Goal: Transaction & Acquisition: Book appointment/travel/reservation

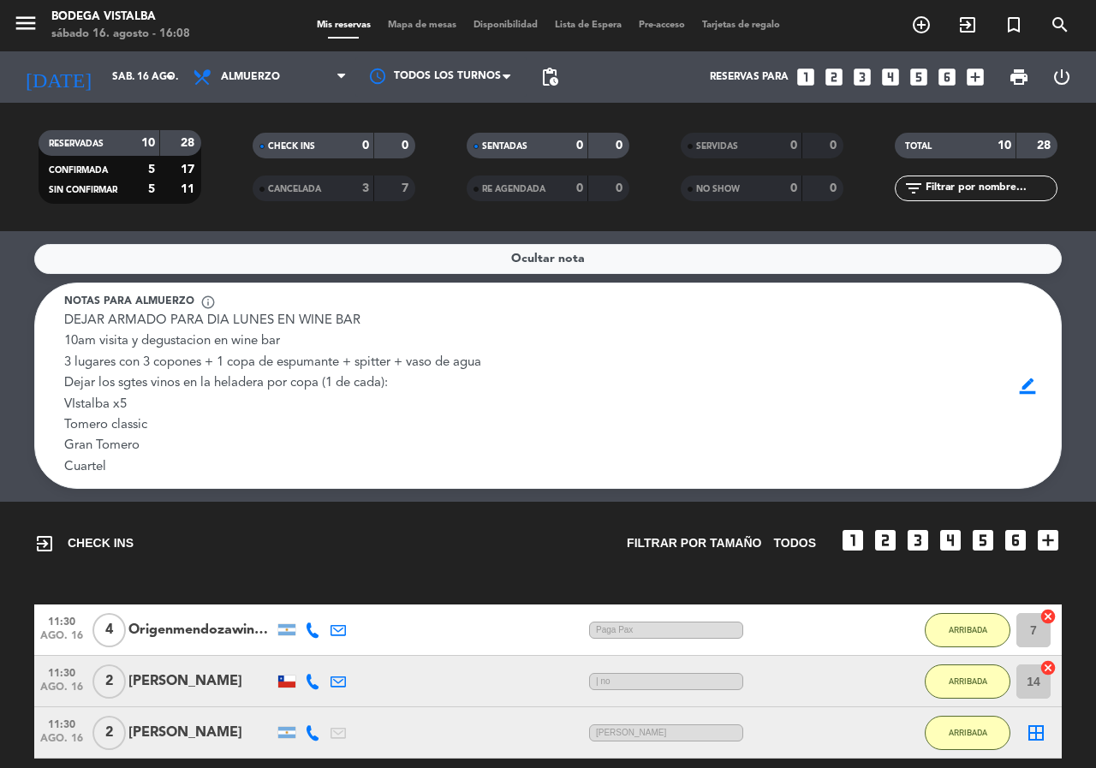
scroll to position [534, 0]
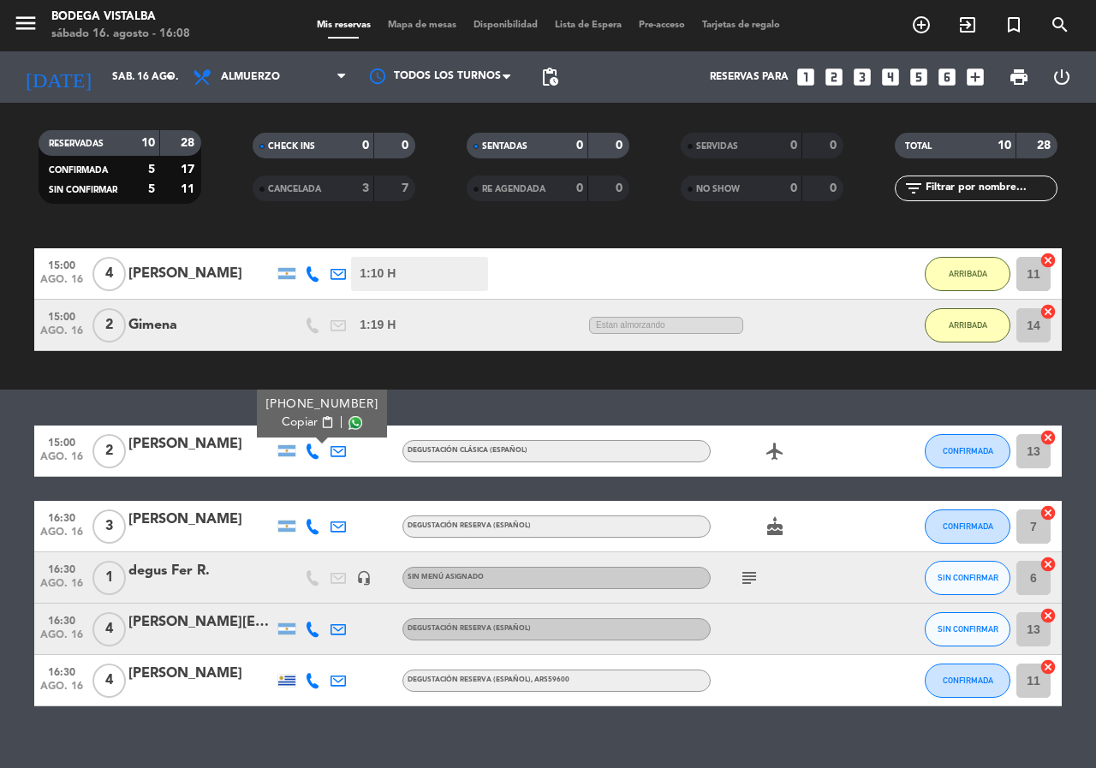
click at [384, 738] on div "Ocultar nota Notas para almuerzo info_outline DEJAR ARMADO PARA DIA LUNES EN WI…" at bounding box center [548, 499] width 1096 height 537
click at [63, 443] on span "15:00" at bounding box center [61, 441] width 43 height 20
click at [229, 385] on div "exit_to_app CHECK INS Filtrar por tamaño TODOS looks_one looks_two looks_3 look…" at bounding box center [548, 178] width 1096 height 422
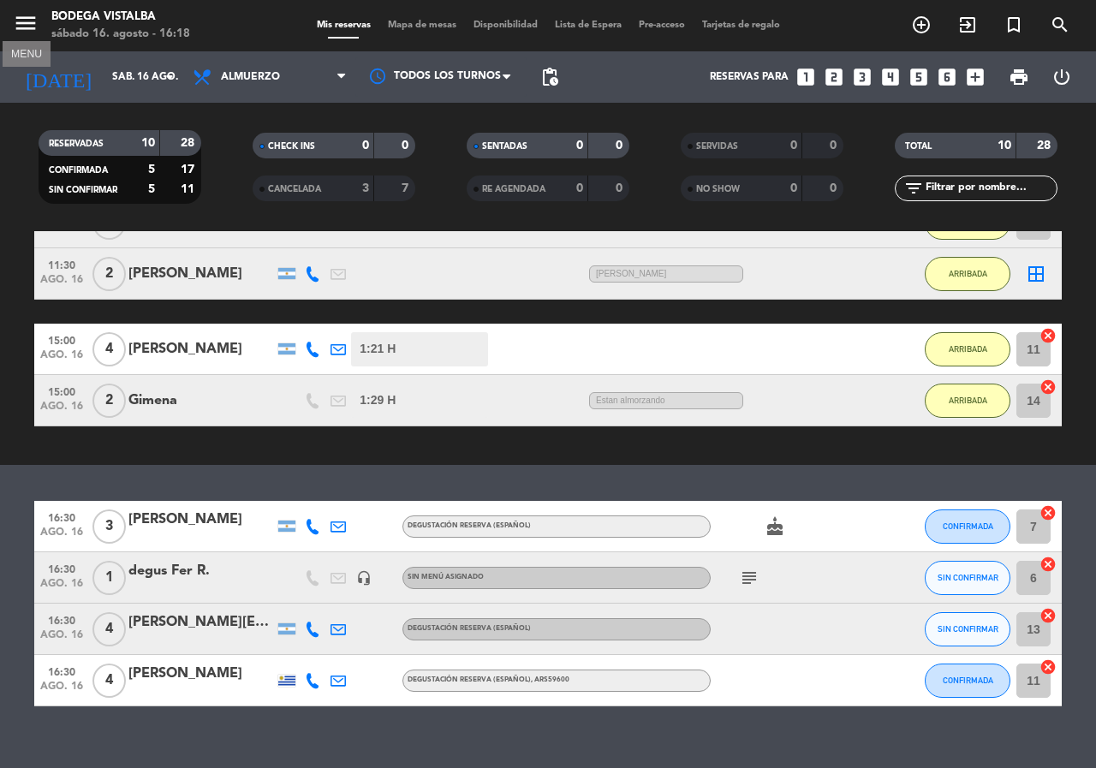
click at [21, 20] on icon "menu" at bounding box center [26, 23] width 26 height 26
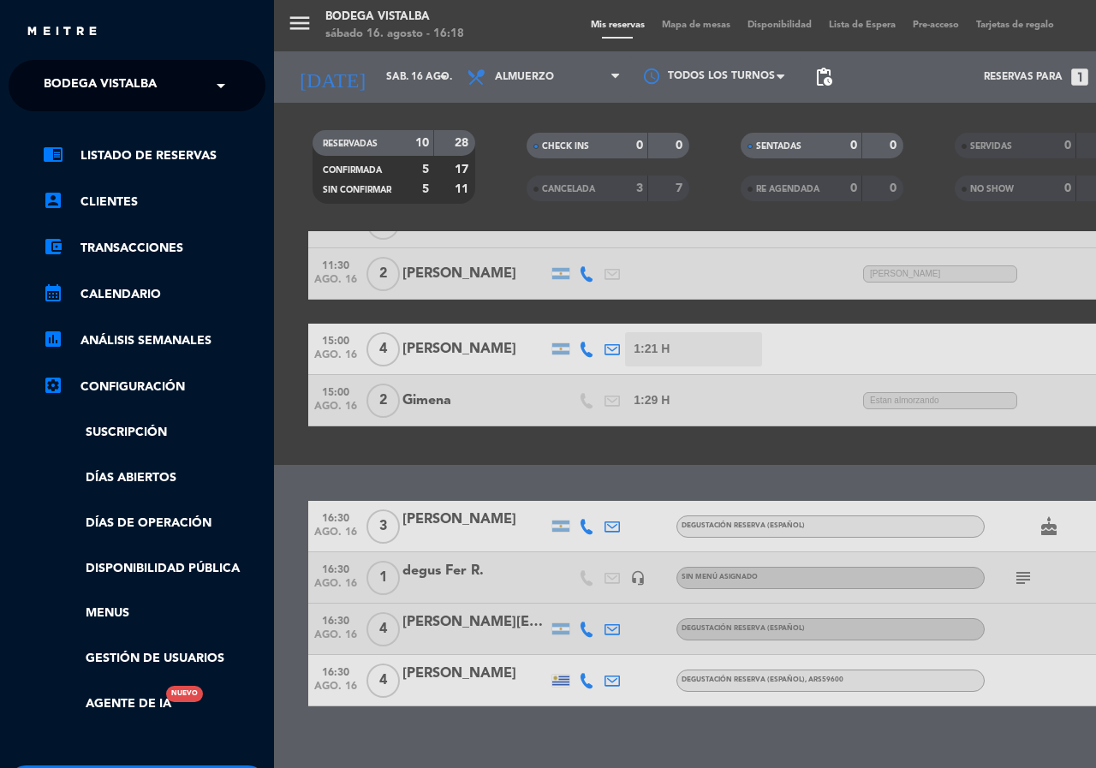
click at [55, 92] on span "BODEGA VISTALBA" at bounding box center [100, 86] width 113 height 36
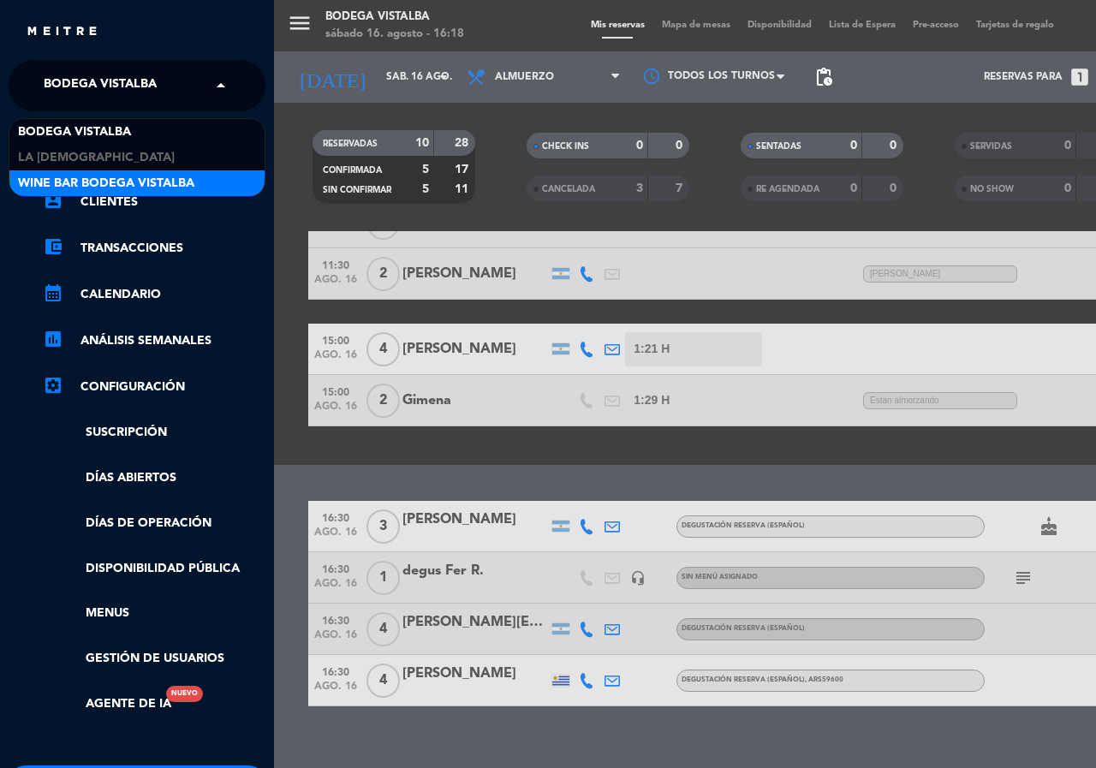
click at [72, 174] on span "Wine Bar Bodega Vistalba" at bounding box center [106, 184] width 176 height 20
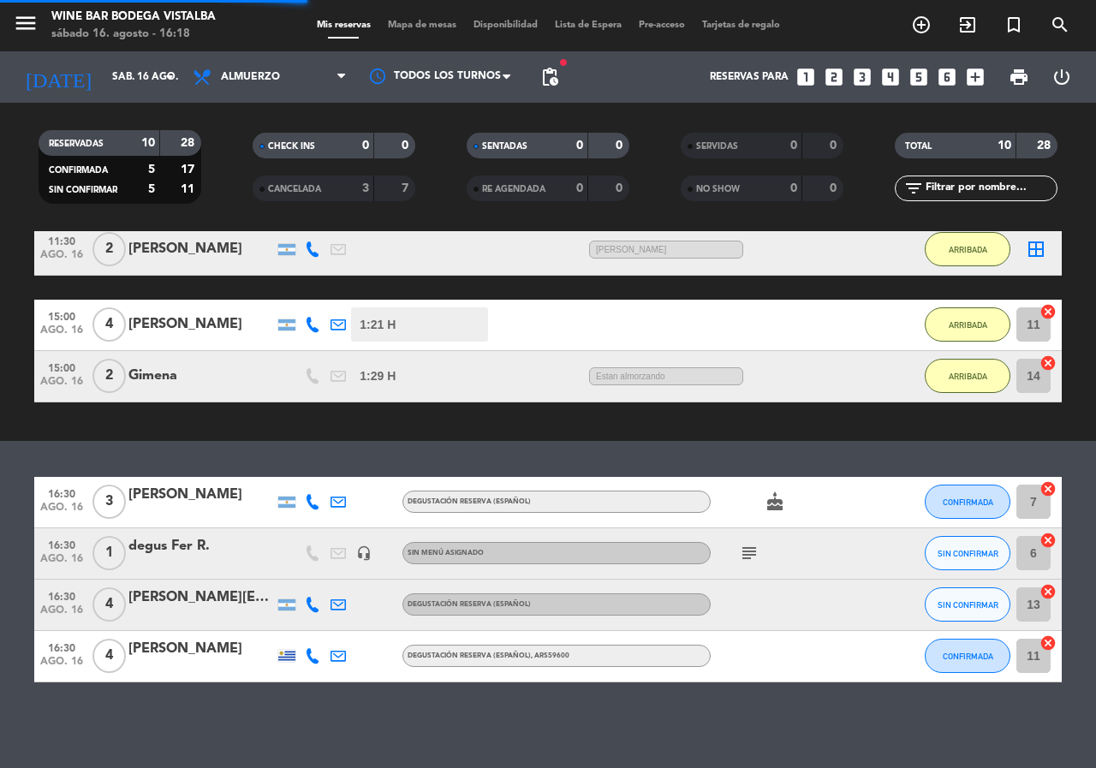
scroll to position [319, 0]
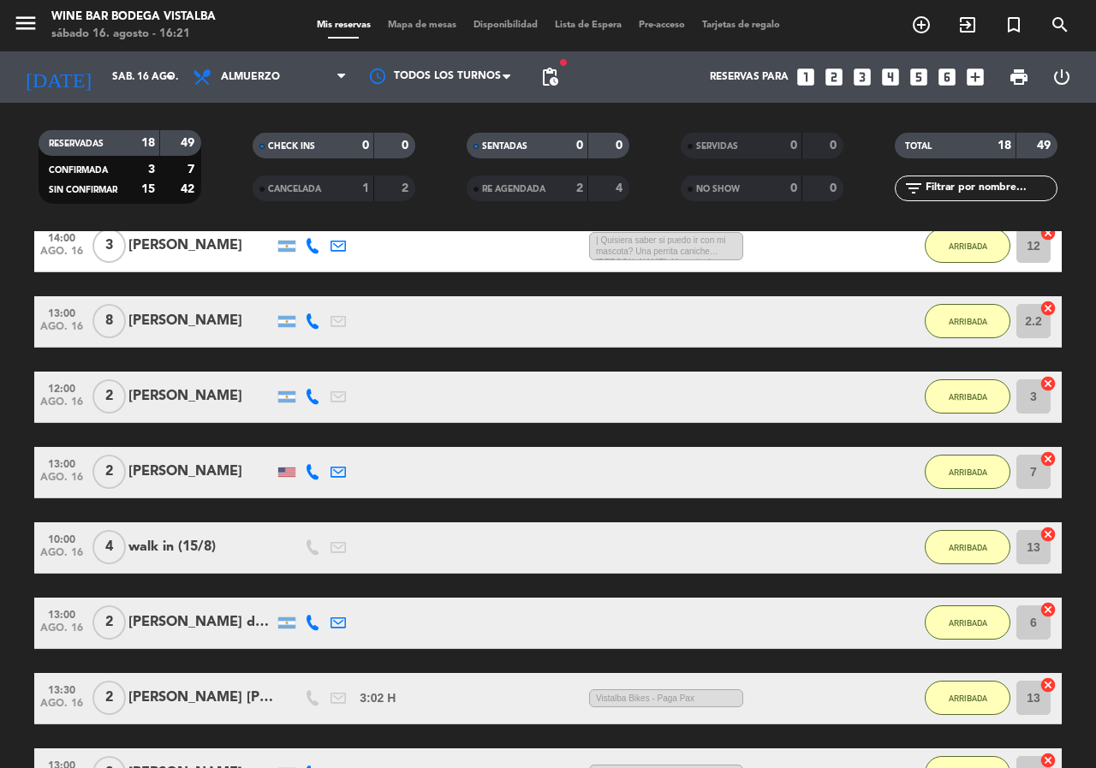
click at [14, 9] on span "menu" at bounding box center [32, 26] width 39 height 40
drag, startPoint x: 27, startPoint y: 32, endPoint x: 39, endPoint y: 57, distance: 27.2
click at [28, 32] on icon "menu" at bounding box center [26, 23] width 26 height 26
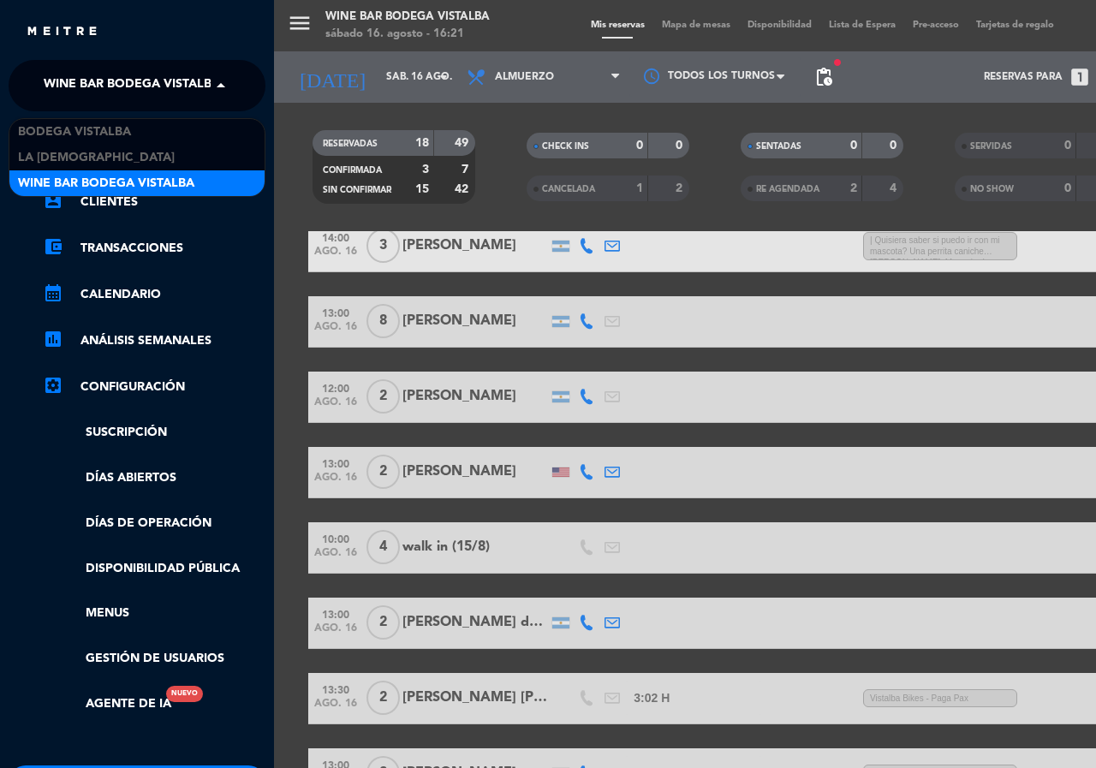
click at [46, 74] on span "Wine Bar Bodega Vistalba" at bounding box center [132, 86] width 176 height 36
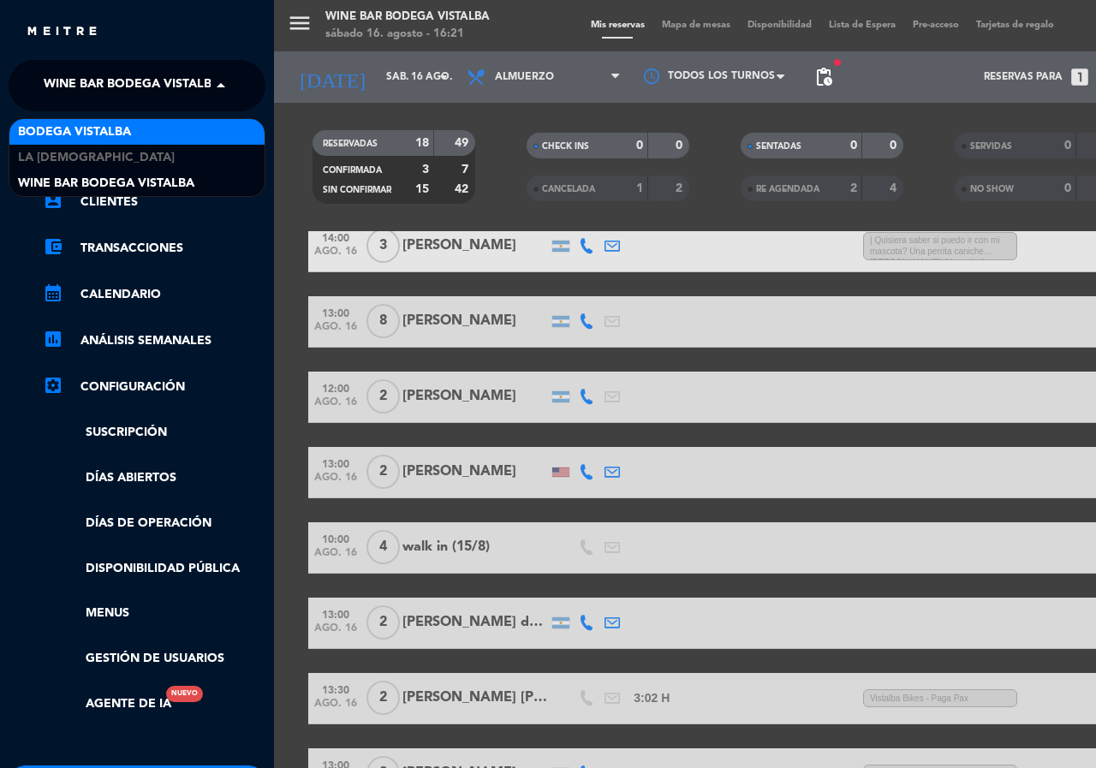
click at [116, 123] on span "BODEGA VISTALBA" at bounding box center [74, 132] width 113 height 20
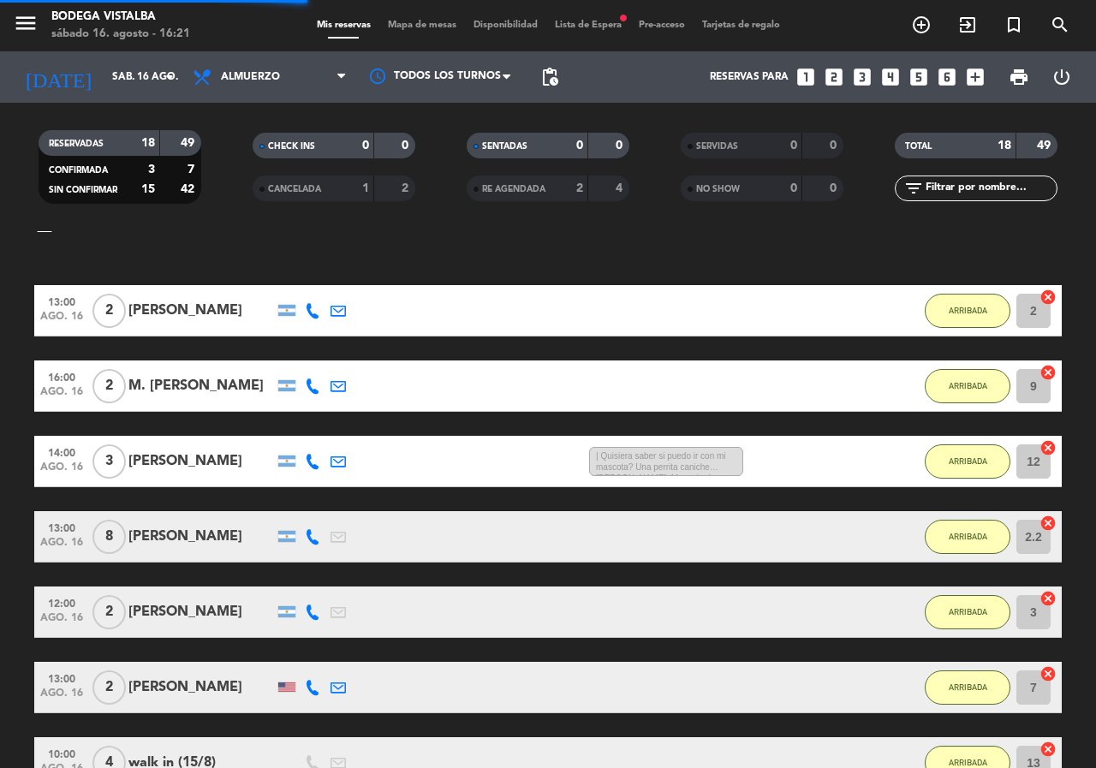
scroll to position [534, 0]
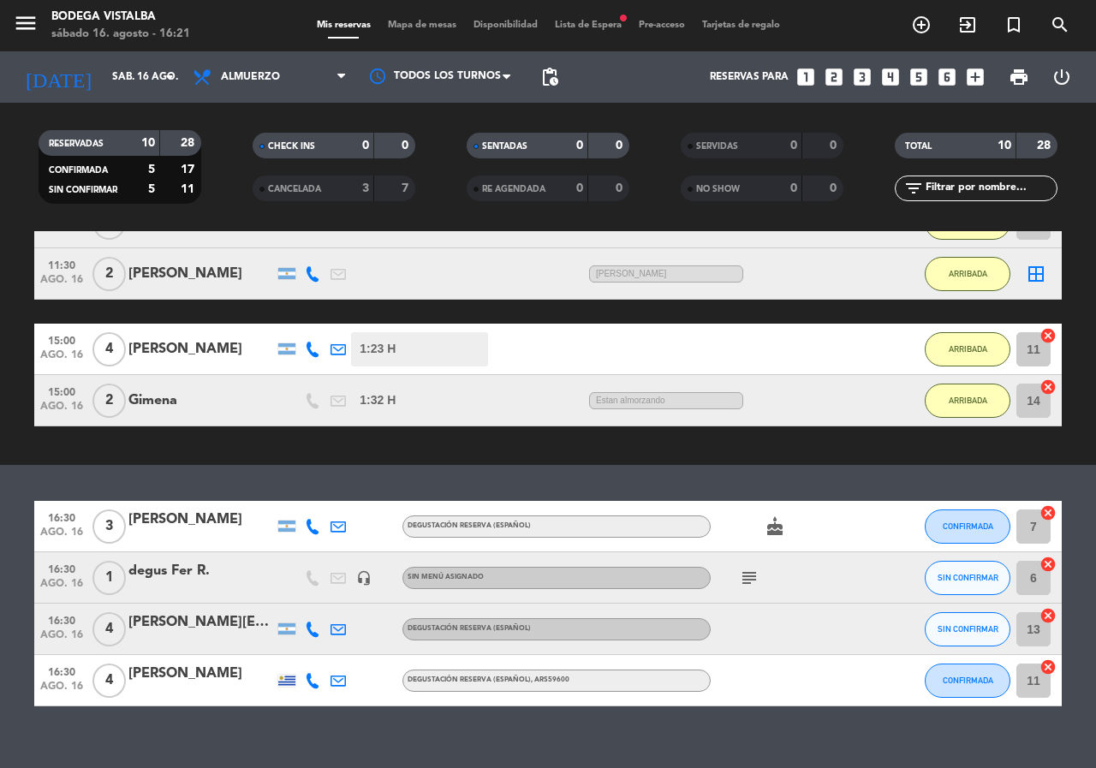
click at [846, 75] on div "Reservas para looks_one looks_two looks_3 looks_4 looks_5 looks_6 add_box" at bounding box center [779, 76] width 425 height 51
click at [834, 75] on icon "looks_two" at bounding box center [834, 77] width 22 height 22
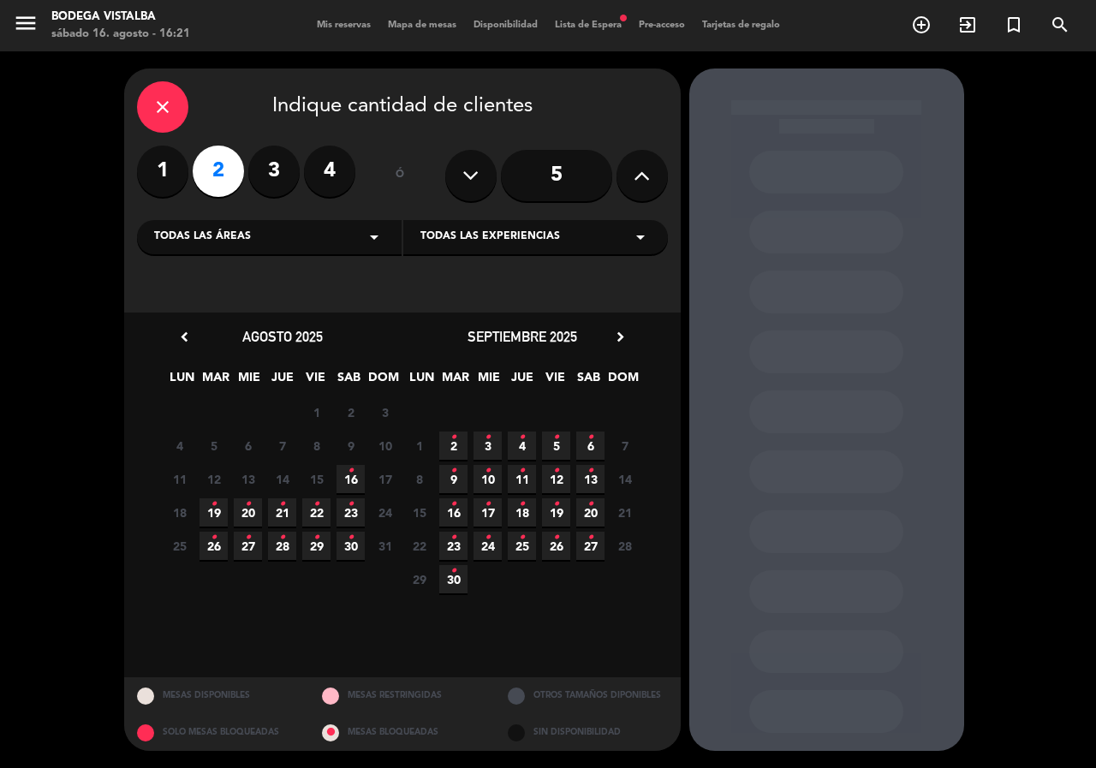
click at [349, 478] on icon "•" at bounding box center [351, 470] width 6 height 27
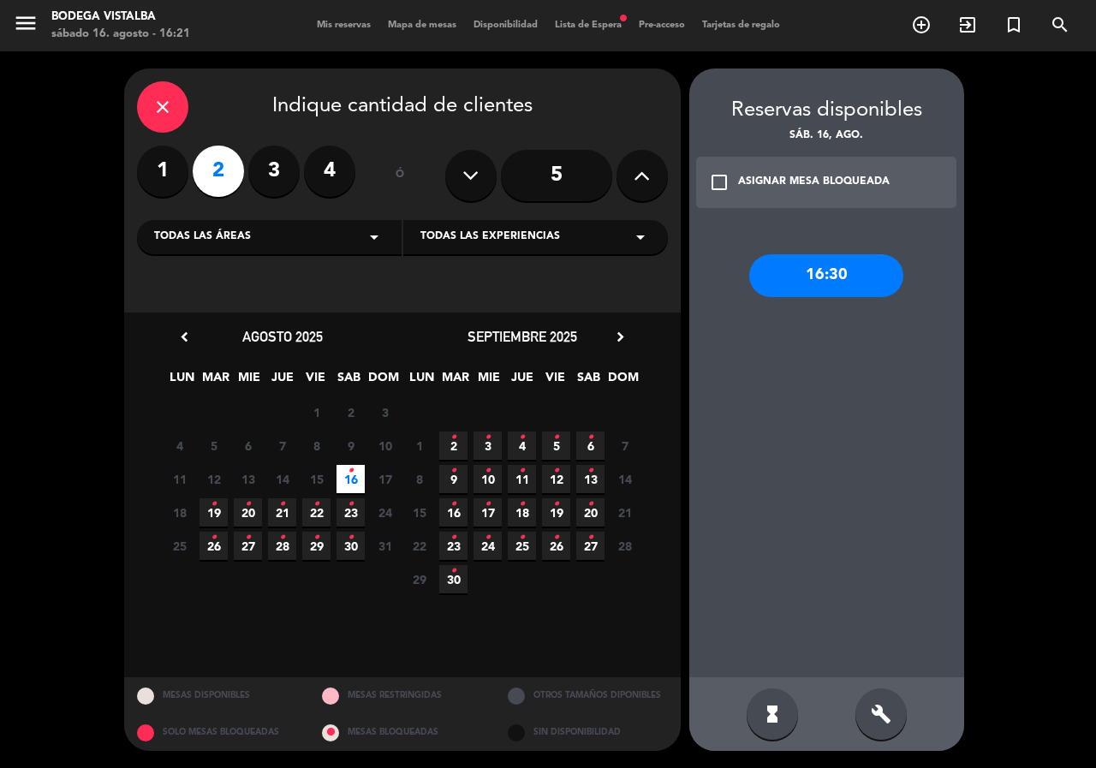
click at [823, 276] on div "16:30" at bounding box center [826, 275] width 154 height 43
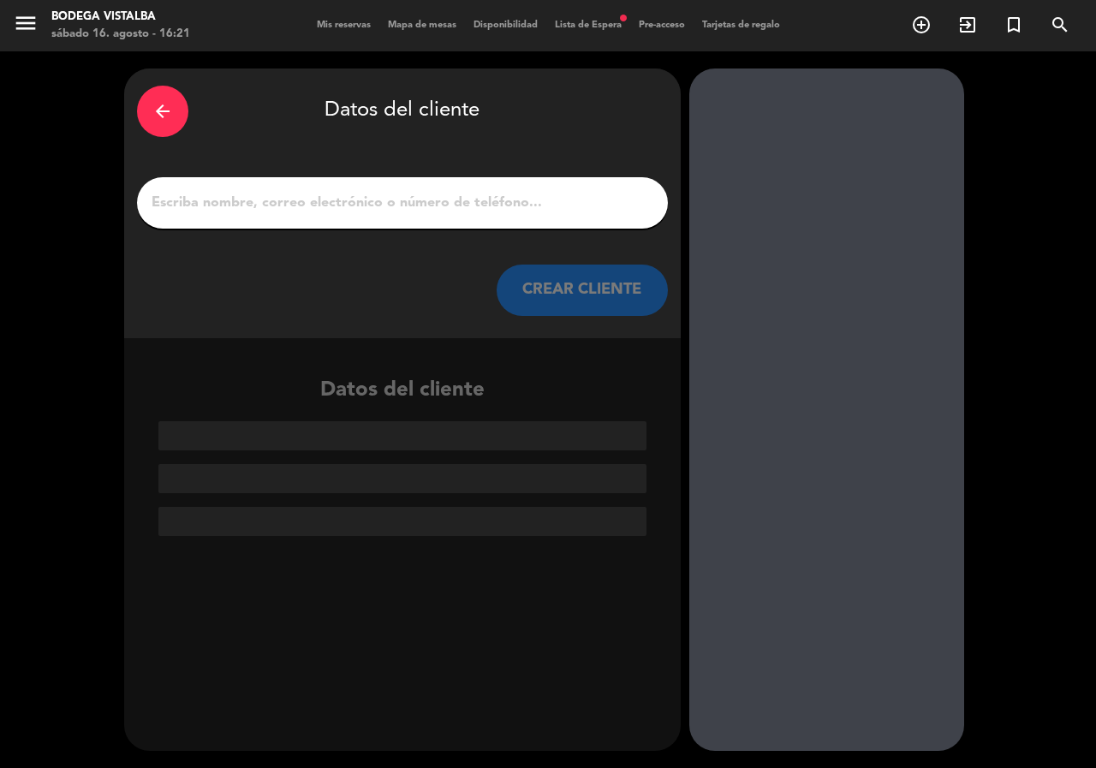
click at [366, 184] on div at bounding box center [402, 202] width 531 height 51
click at [375, 205] on input "1" at bounding box center [402, 203] width 505 height 24
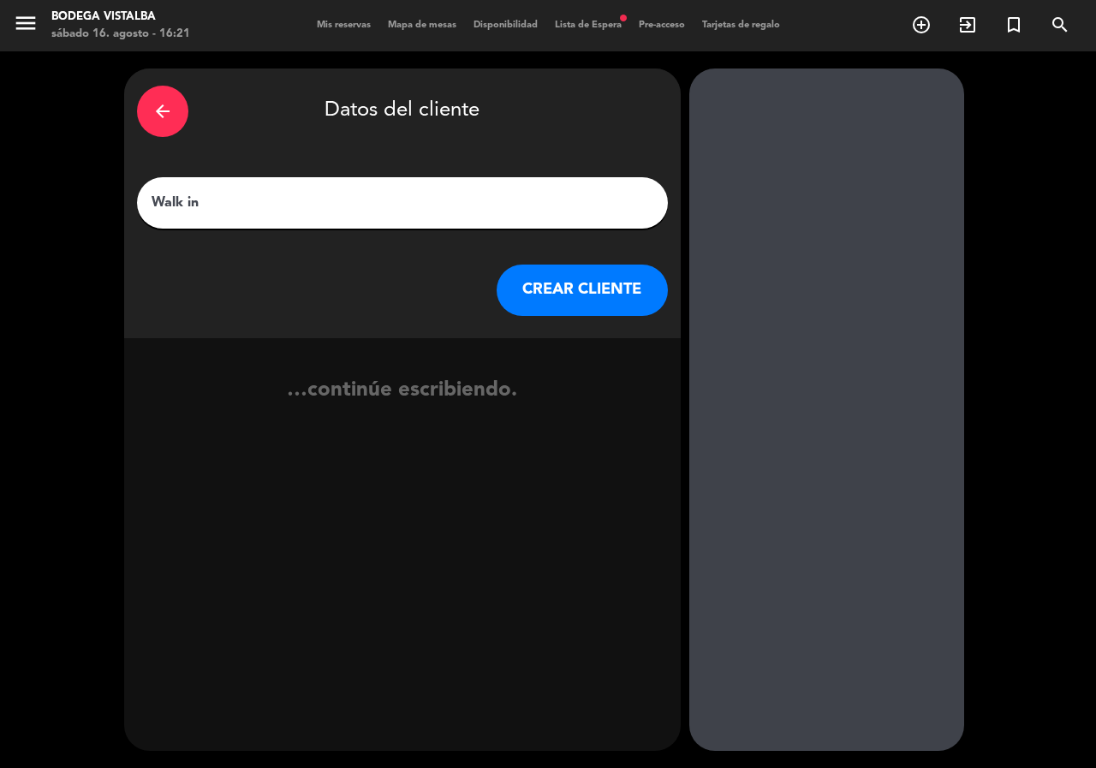
type input "Walk in"
click at [605, 323] on div "arrow_back Datos del cliente Walk in CREAR CLIENTE" at bounding box center [402, 203] width 556 height 270
click at [614, 281] on button "CREAR CLIENTE" at bounding box center [582, 290] width 171 height 51
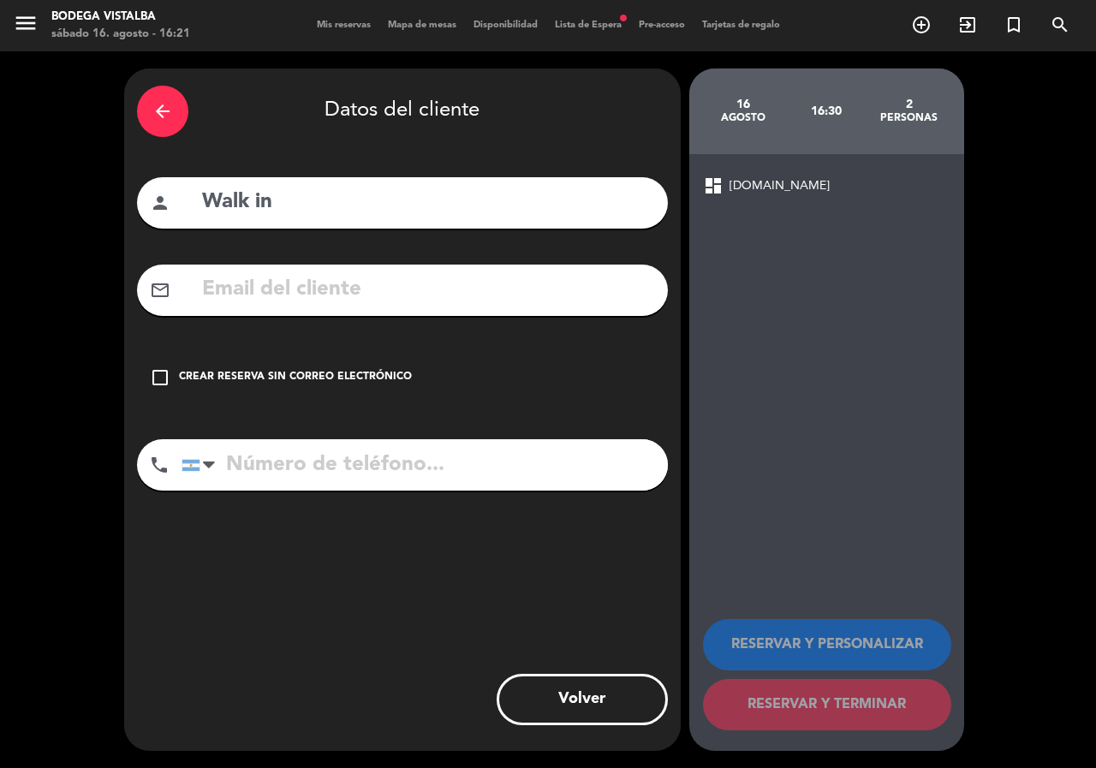
click at [328, 363] on div "check_box_outline_blank Crear reserva sin correo electrónico" at bounding box center [402, 377] width 531 height 51
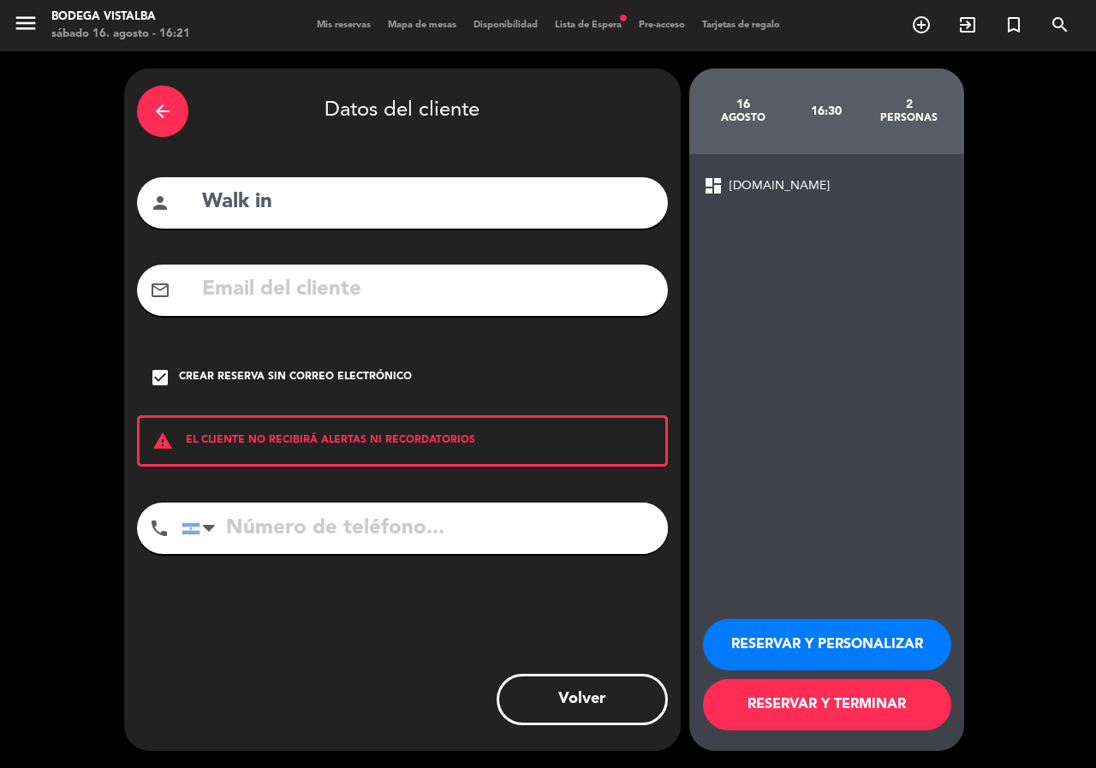
click at [818, 693] on button "RESERVAR Y TERMINAR" at bounding box center [827, 704] width 248 height 51
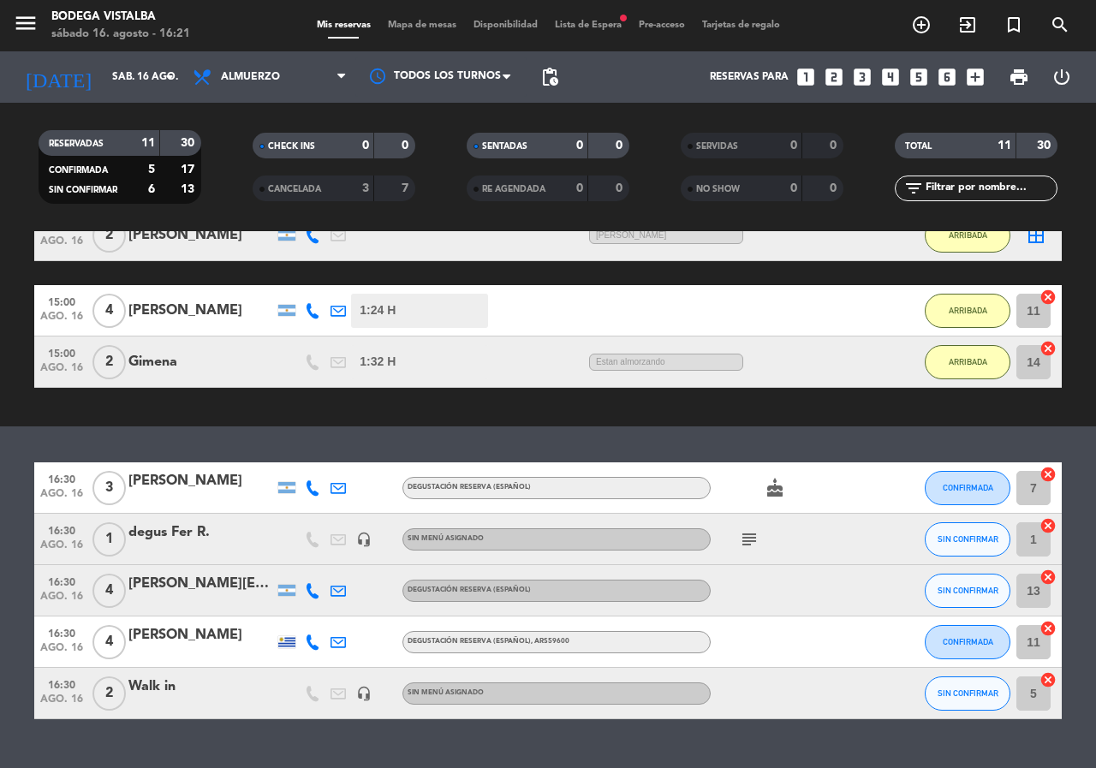
scroll to position [599, 0]
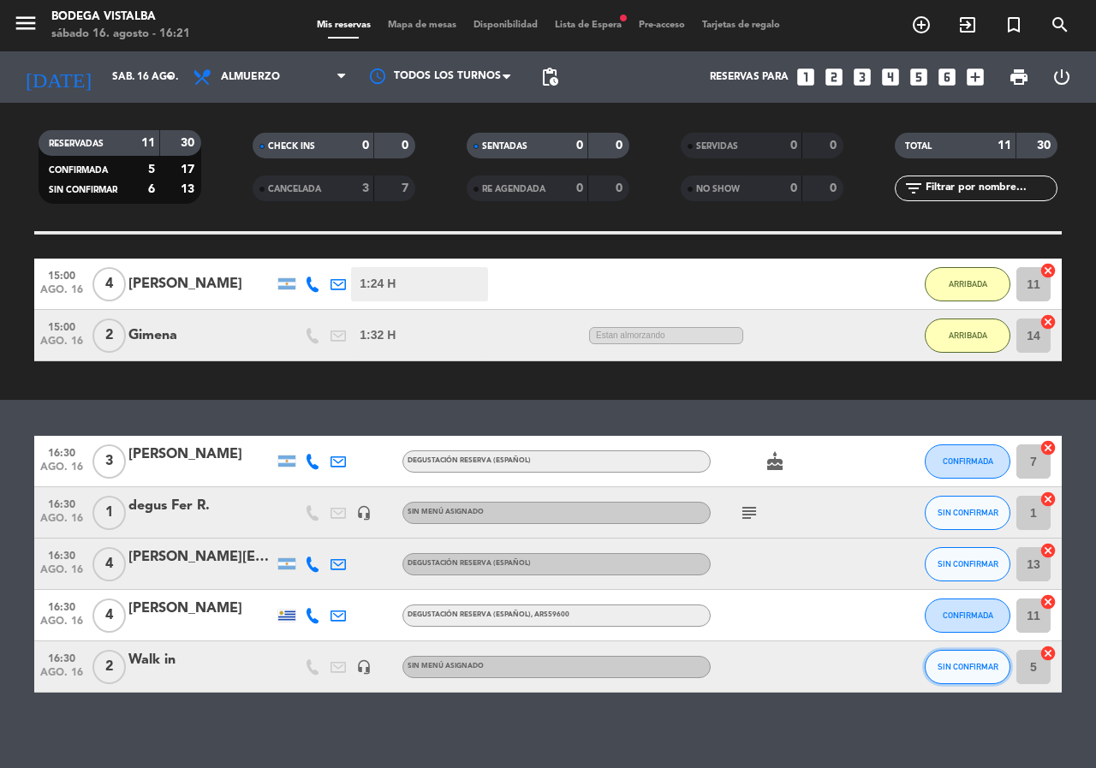
click at [960, 667] on span "SIN CONFIRMAR" at bounding box center [967, 666] width 61 height 9
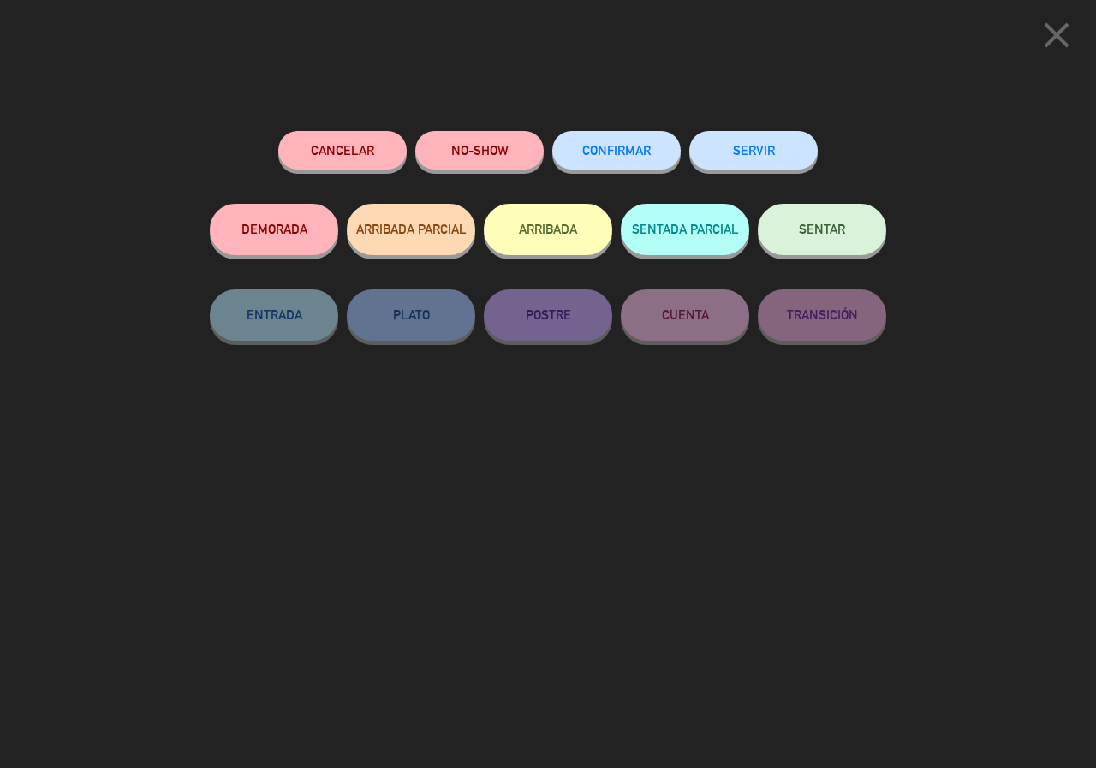
click at [522, 199] on div "NO-SHOW" at bounding box center [479, 167] width 128 height 73
click at [522, 200] on div "NO-SHOW" at bounding box center [479, 167] width 128 height 73
click at [530, 218] on button "ARRIBADA" at bounding box center [548, 229] width 128 height 51
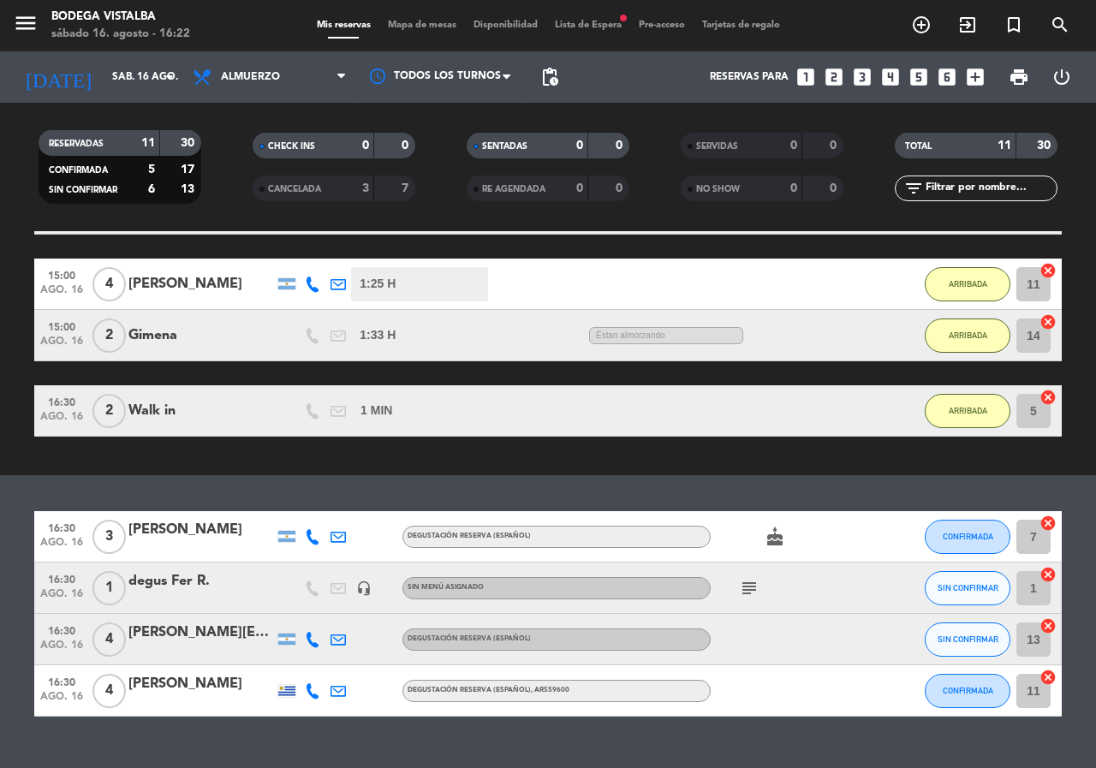
click at [74, 699] on span "ago. 16" at bounding box center [61, 701] width 43 height 20
click at [158, 747] on div "Ocultar nota Notas para almuerzo info_outline DEJAR ARMADO PARA DIA LUNES EN WI…" at bounding box center [548, 499] width 1096 height 537
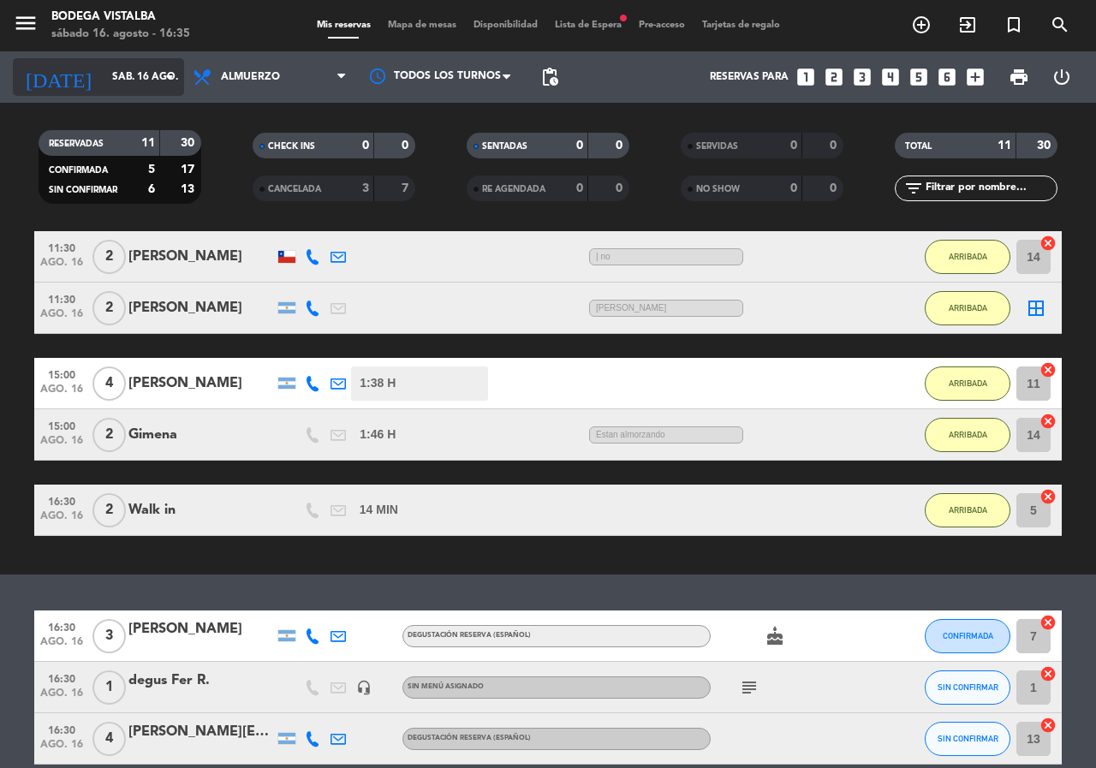
click at [104, 68] on input "sáb. 16 ago." at bounding box center [172, 76] width 136 height 29
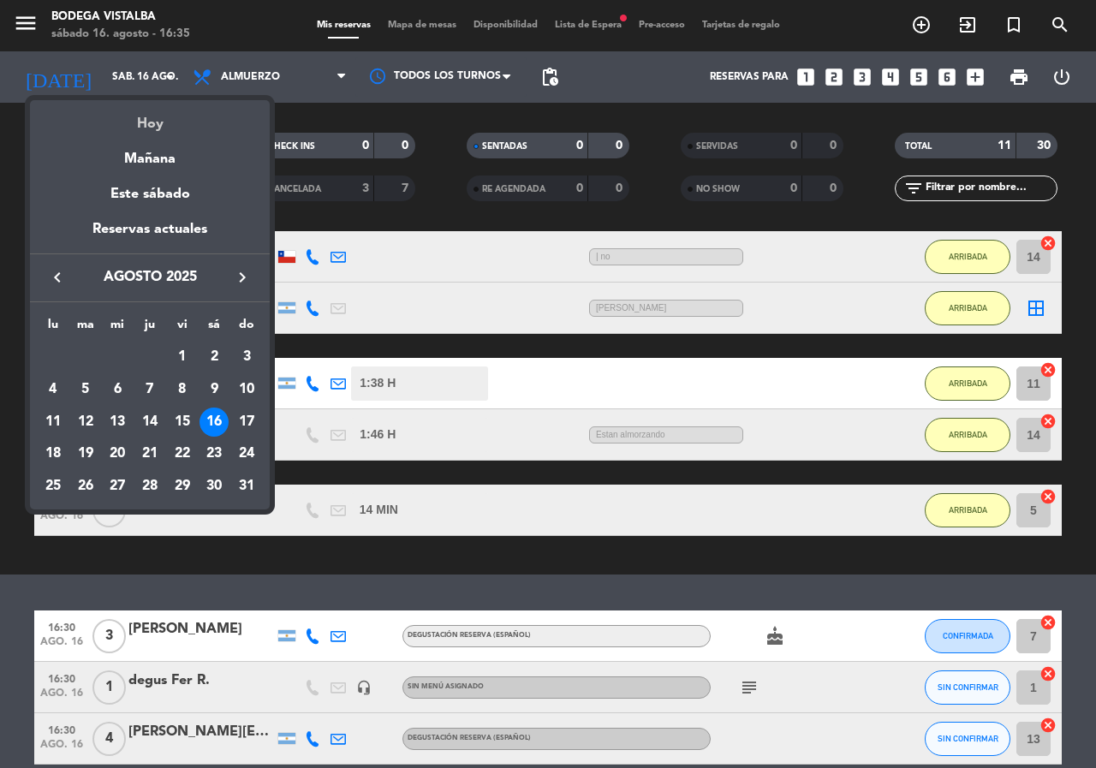
click at [150, 121] on div "Hoy" at bounding box center [150, 117] width 240 height 35
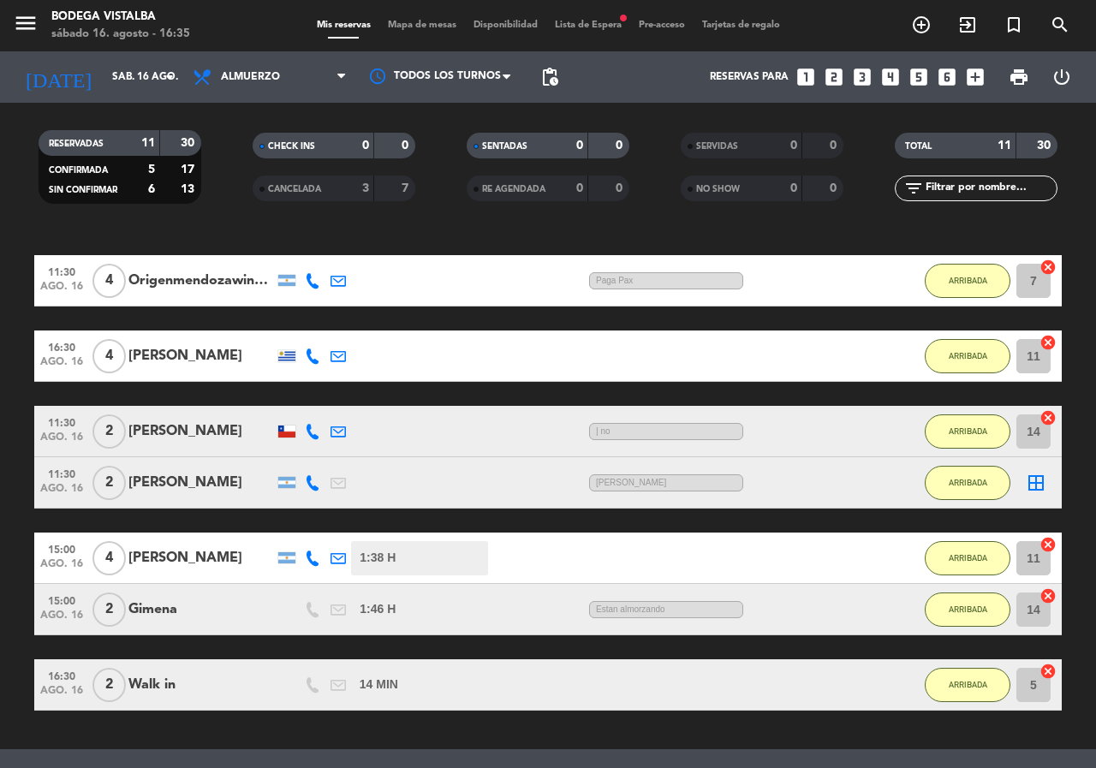
scroll to position [681, 0]
